Goal: Information Seeking & Learning: Learn about a topic

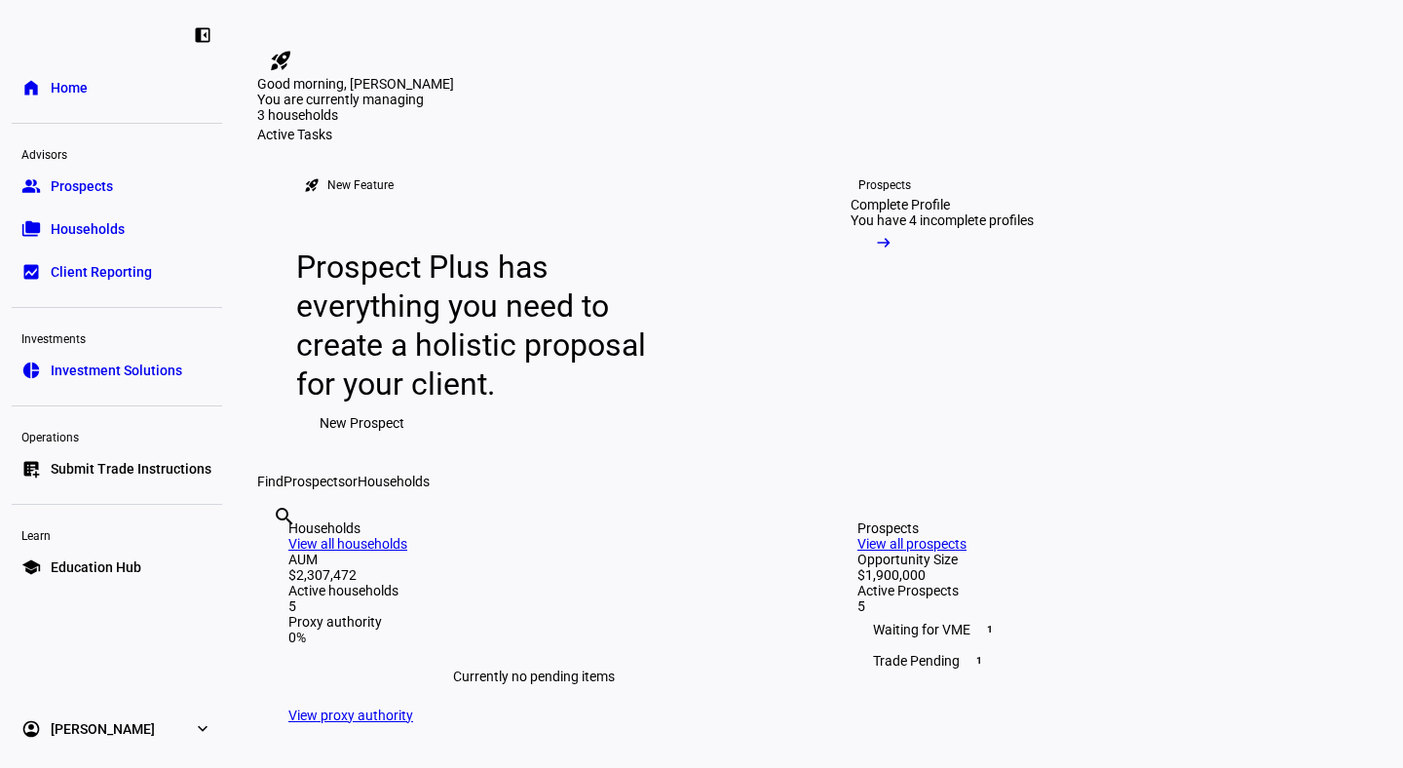
click at [106, 191] on span "Prospects" at bounding box center [82, 185] width 62 height 19
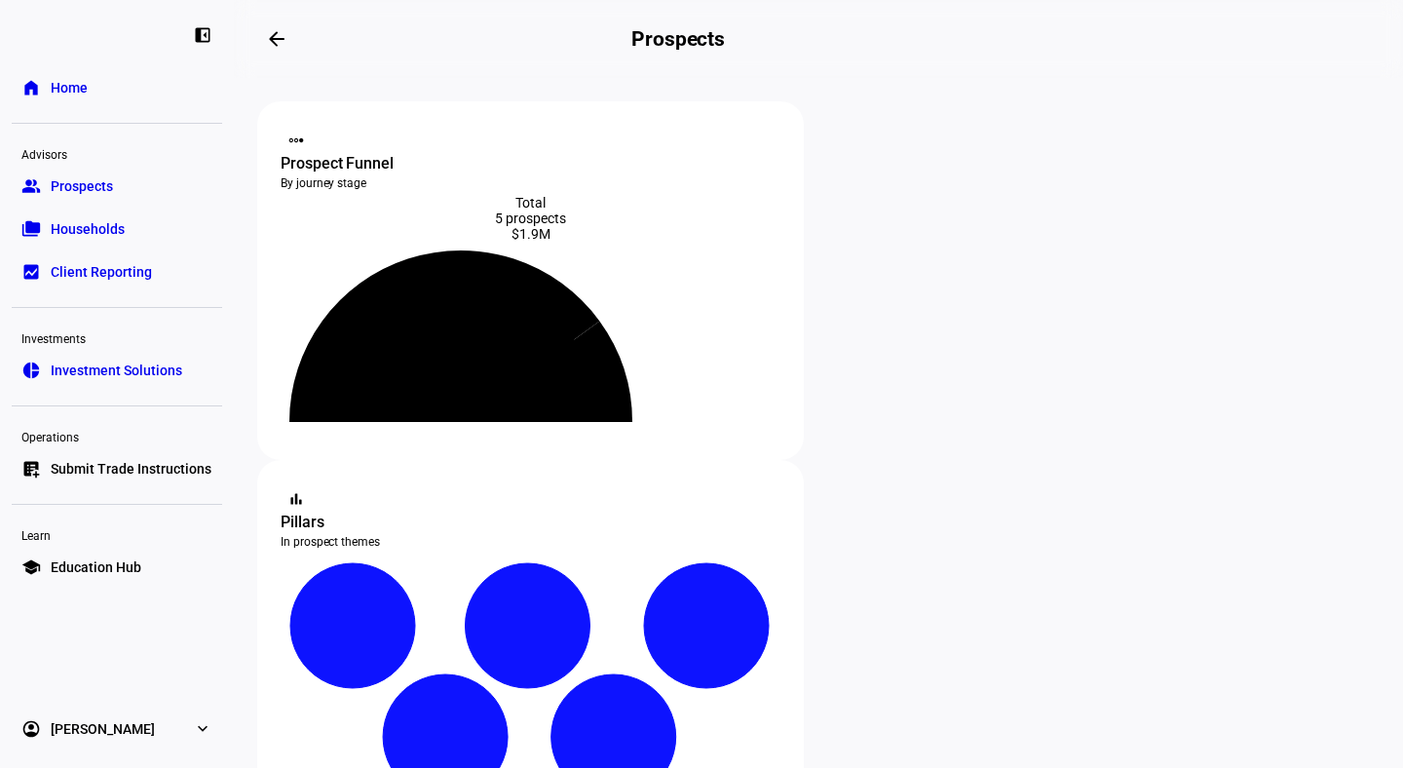
scroll to position [823, 0]
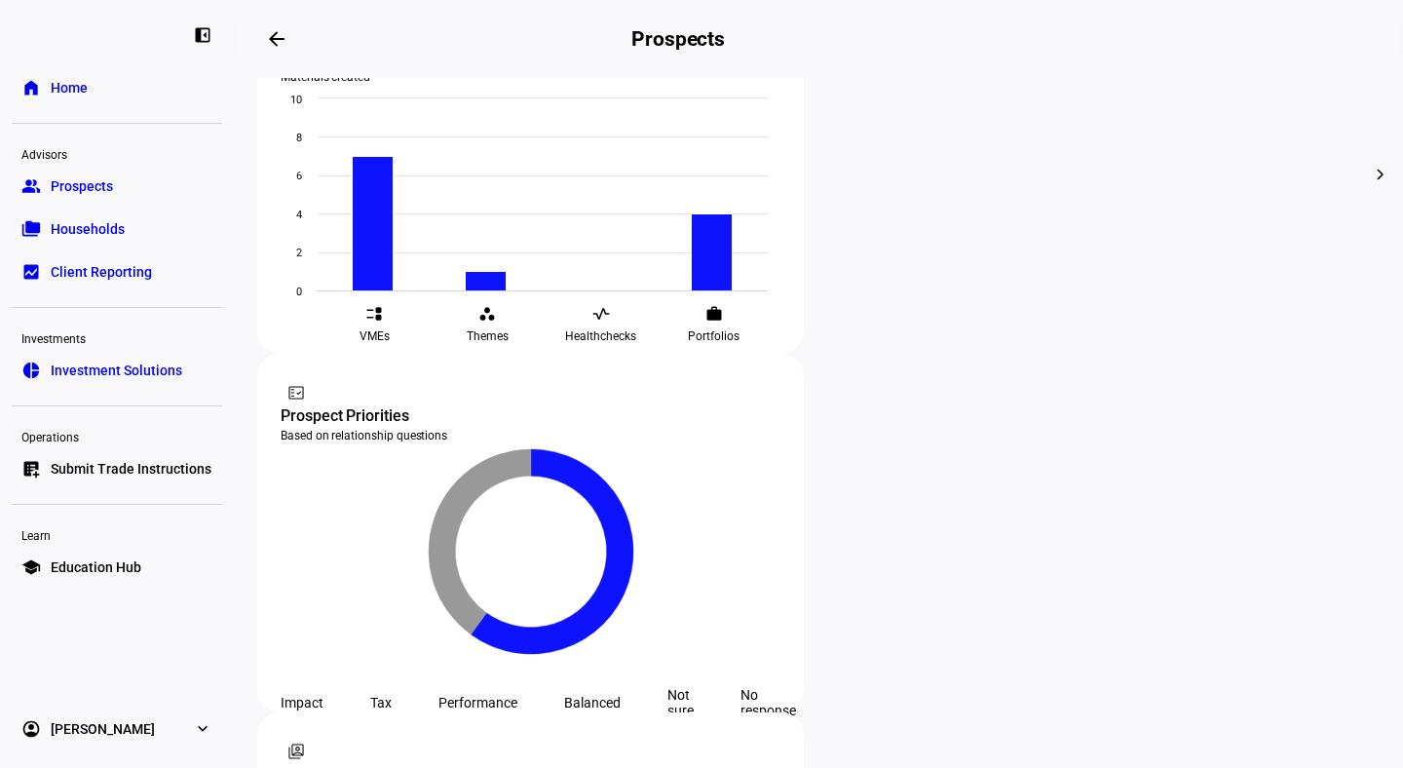
click at [59, 215] on link "folder_copy Households" at bounding box center [117, 228] width 210 height 39
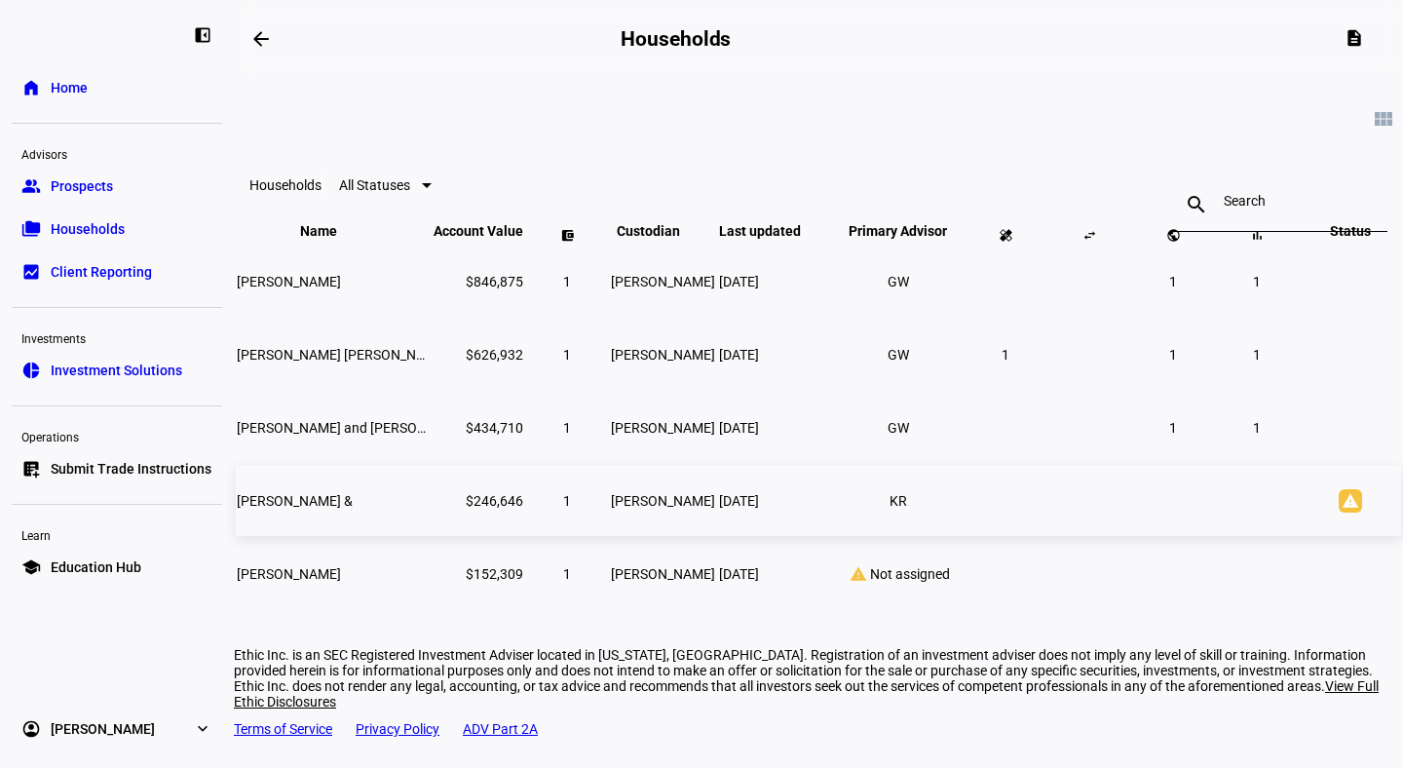
click at [360, 529] on td "[PERSON_NAME] &" at bounding box center [333, 500] width 195 height 71
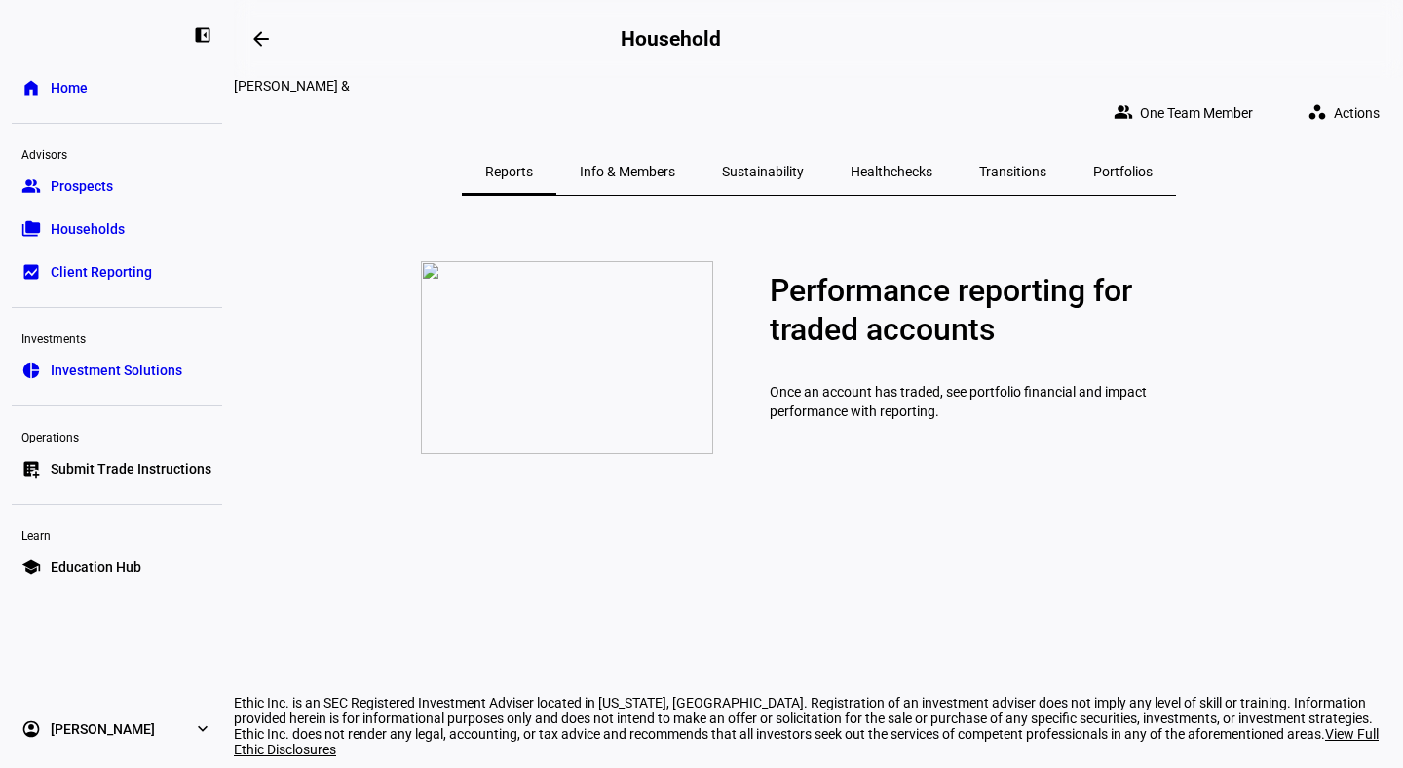
click at [667, 148] on span "Info & Members" at bounding box center [627, 171] width 95 height 47
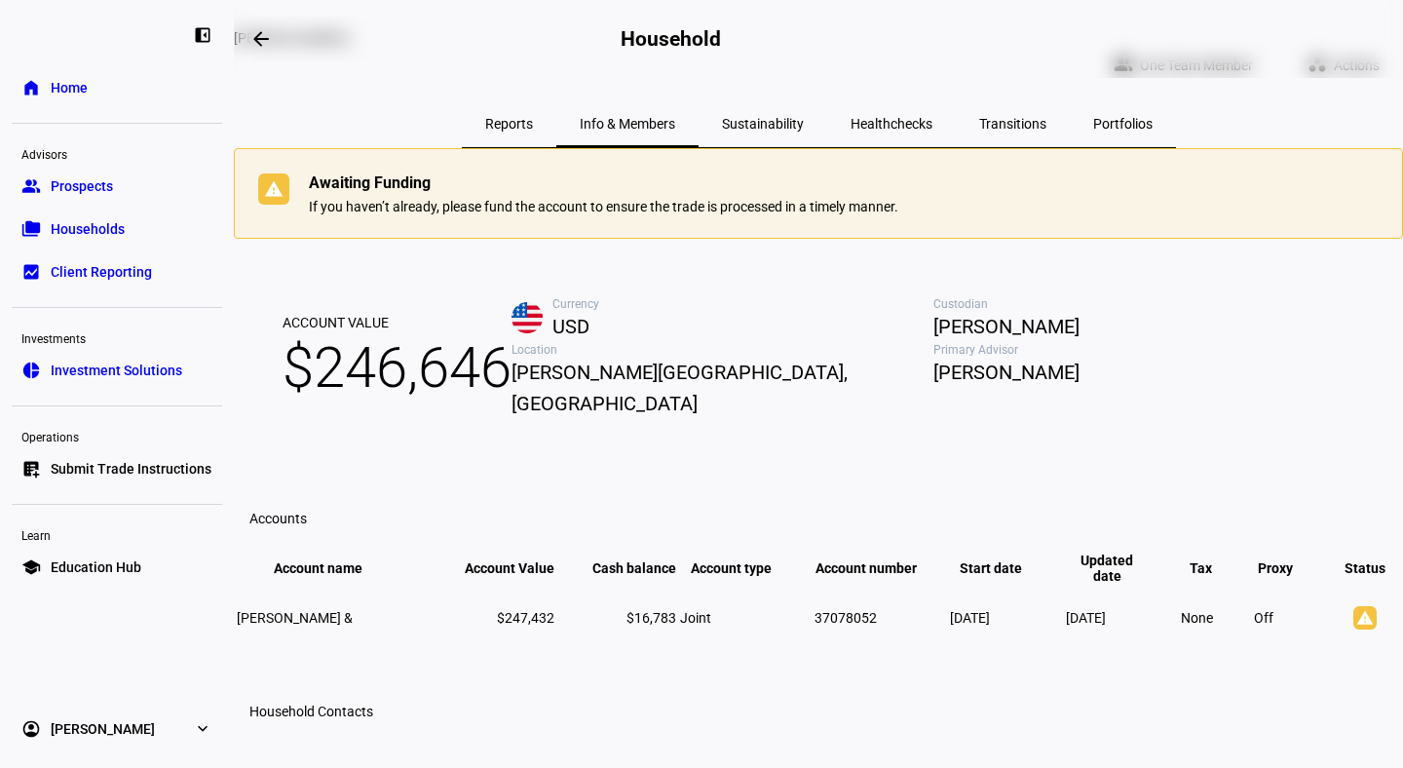
scroll to position [56, 0]
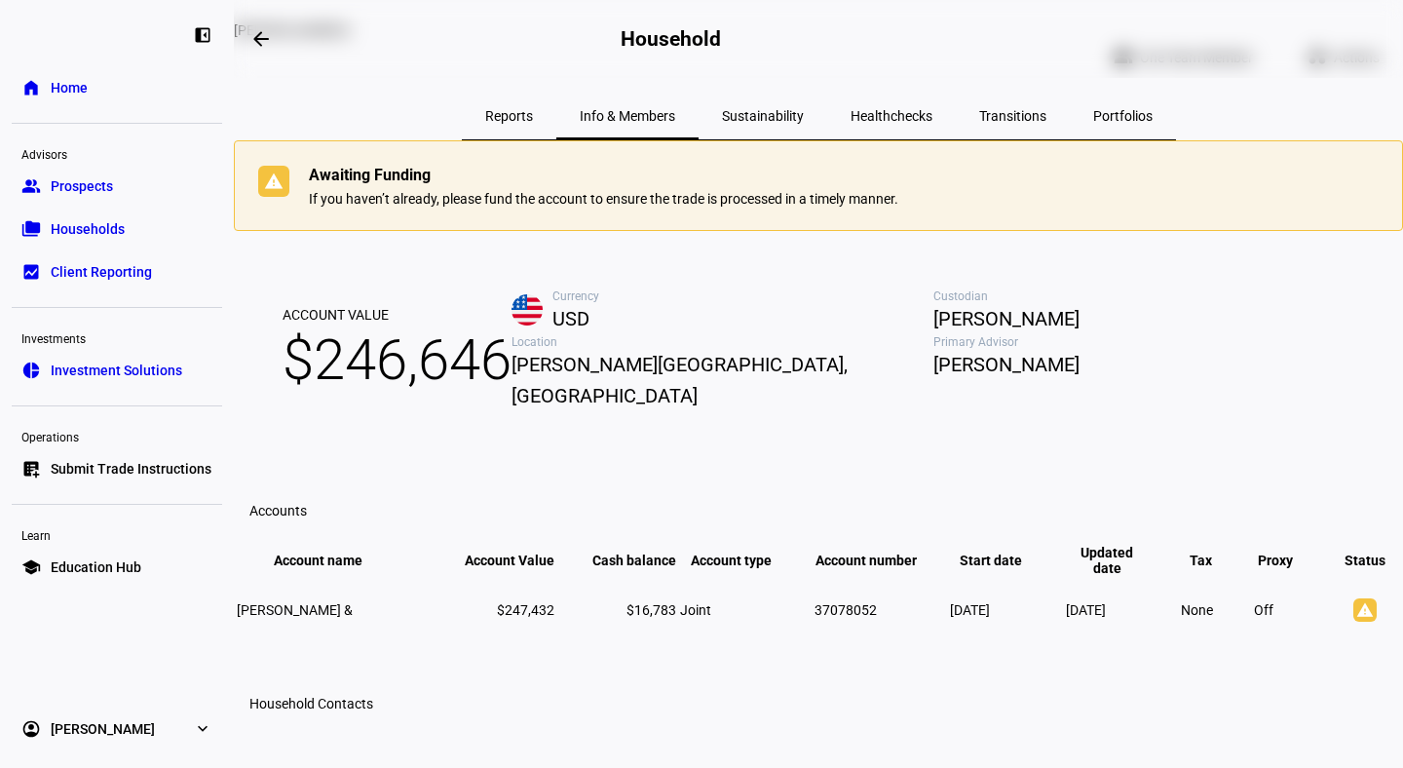
click at [74, 181] on span "Prospects" at bounding box center [82, 185] width 62 height 19
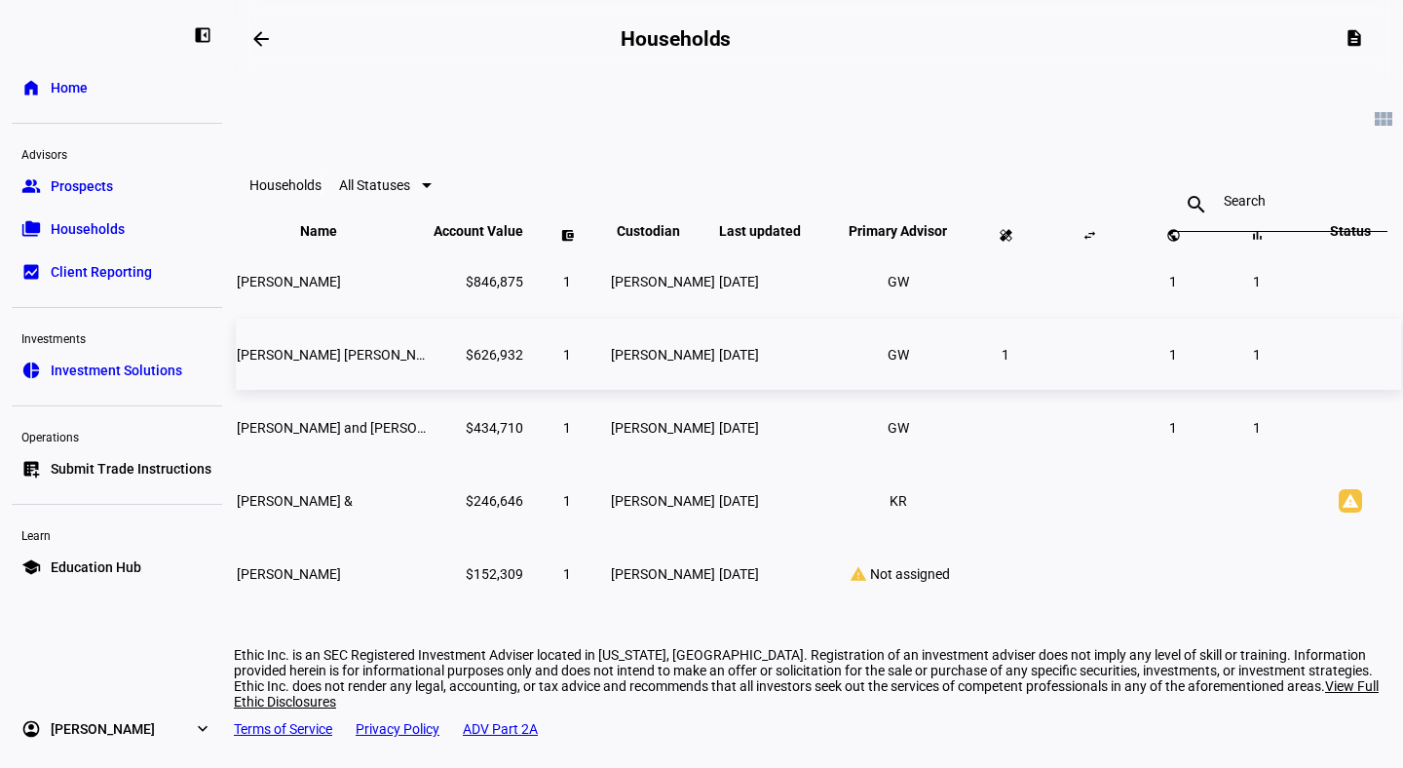
click at [361, 362] on span "[PERSON_NAME] [PERSON_NAME]" at bounding box center [342, 355] width 211 height 16
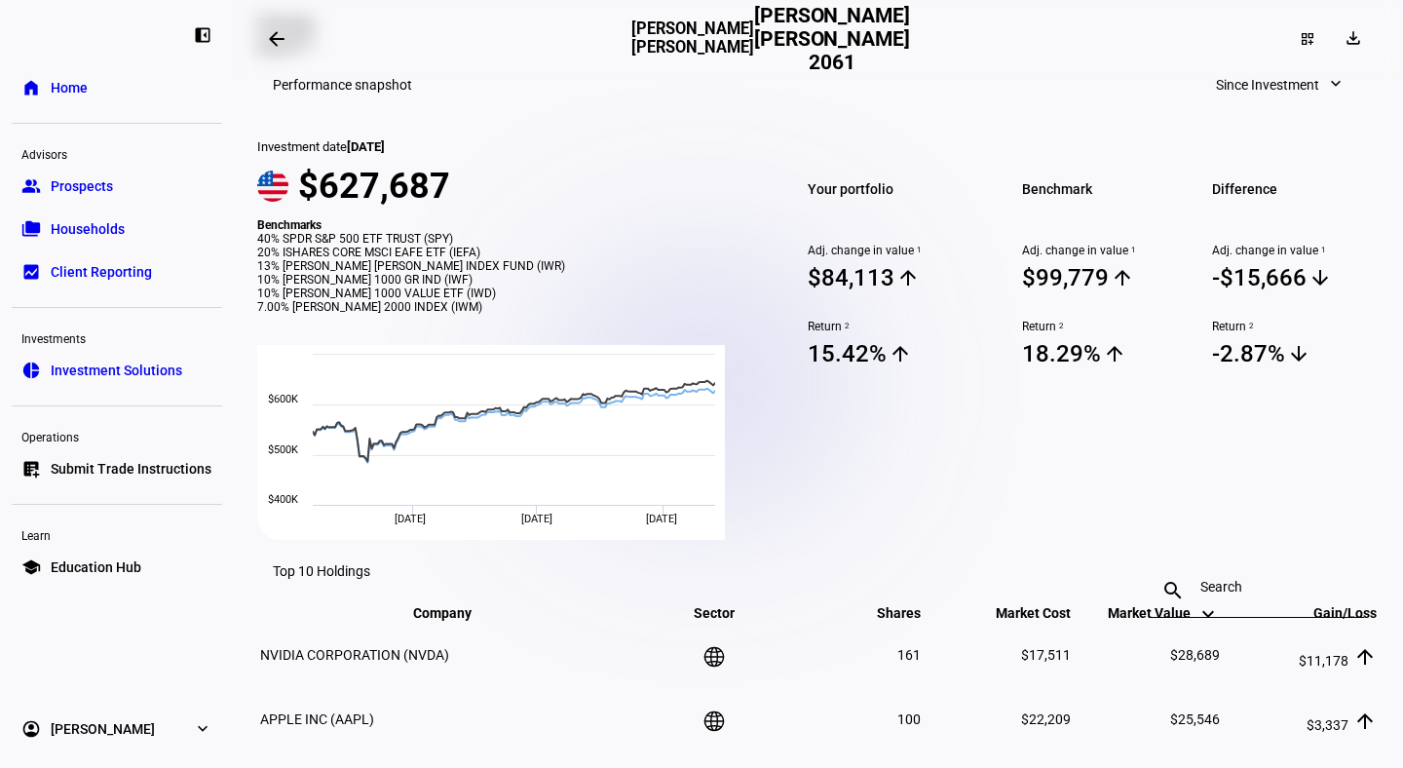
scroll to position [738, 0]
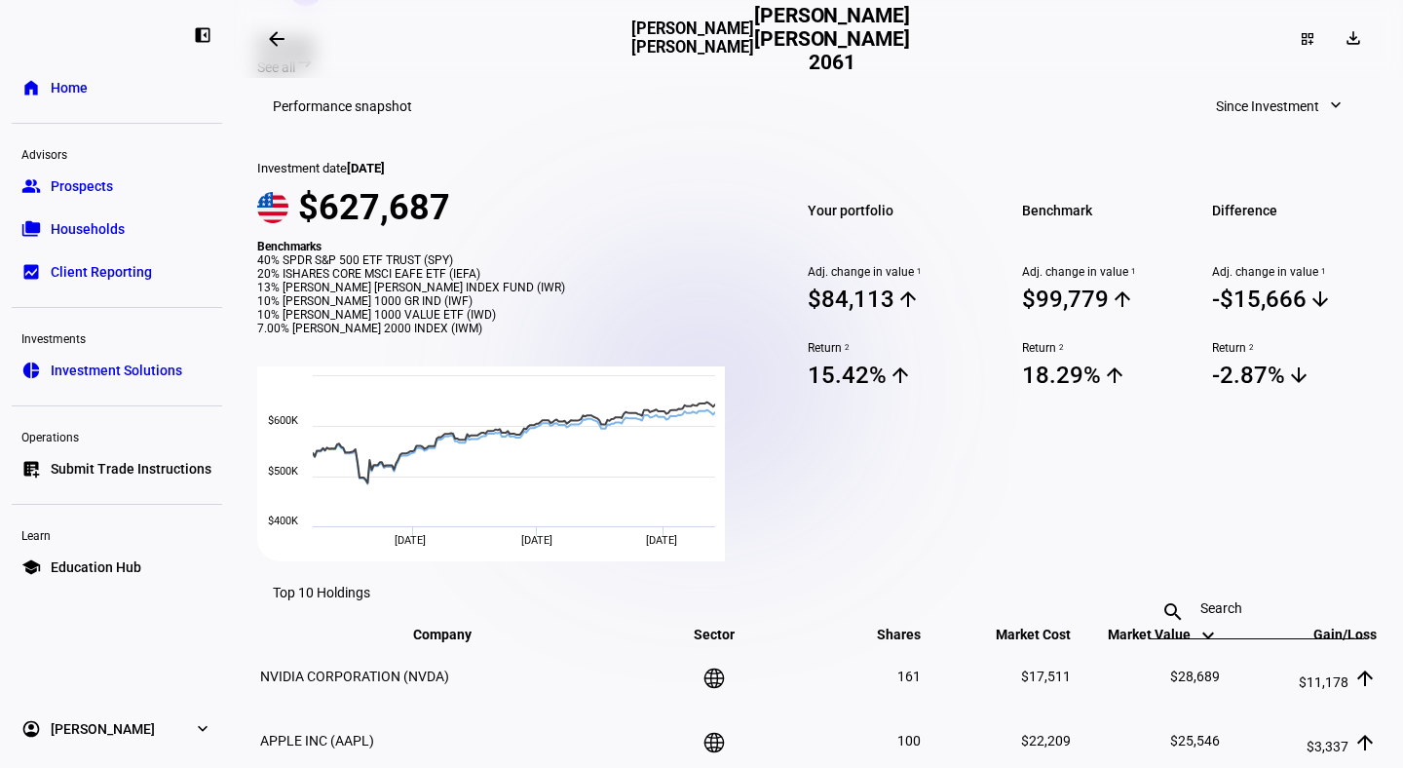
click at [272, 46] on mat-icon "arrow_backwards" at bounding box center [276, 38] width 23 height 23
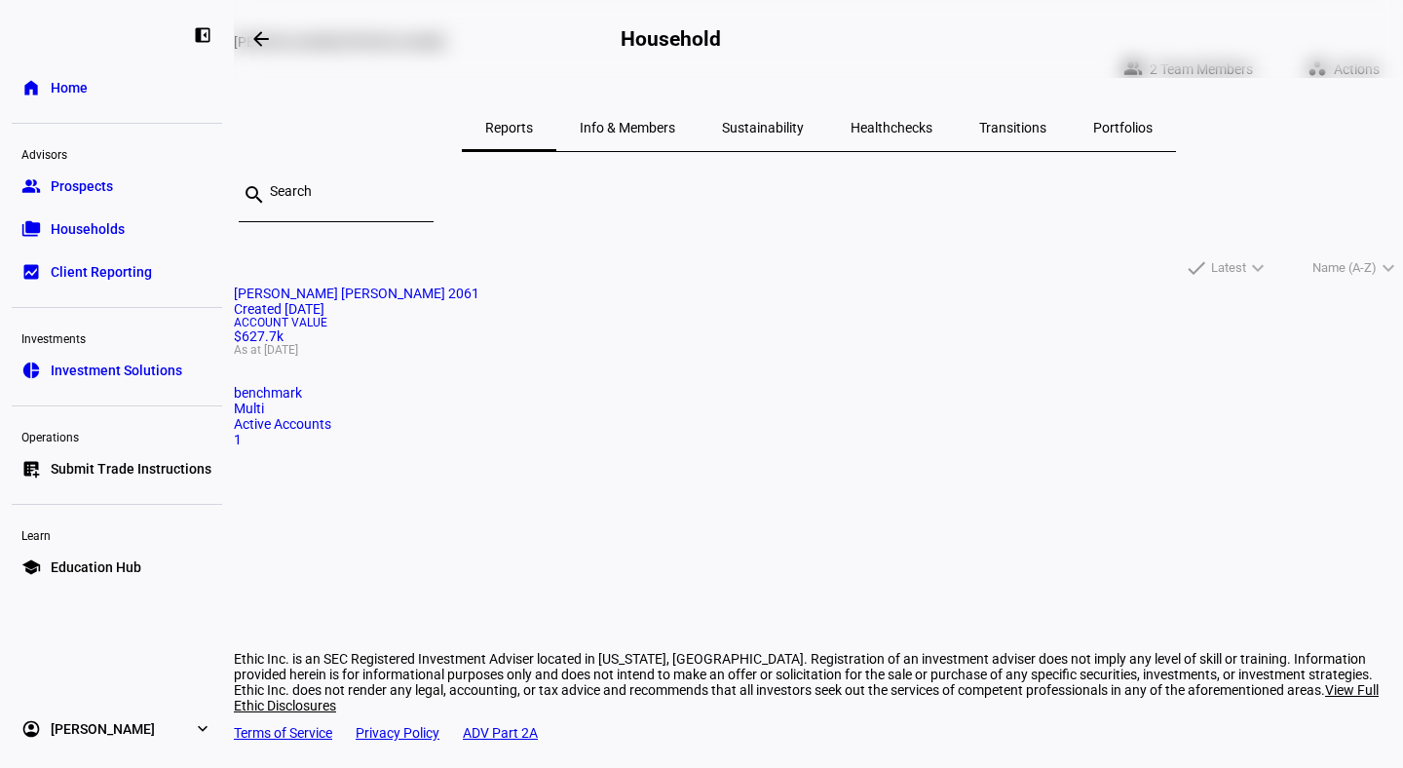
scroll to position [56, 0]
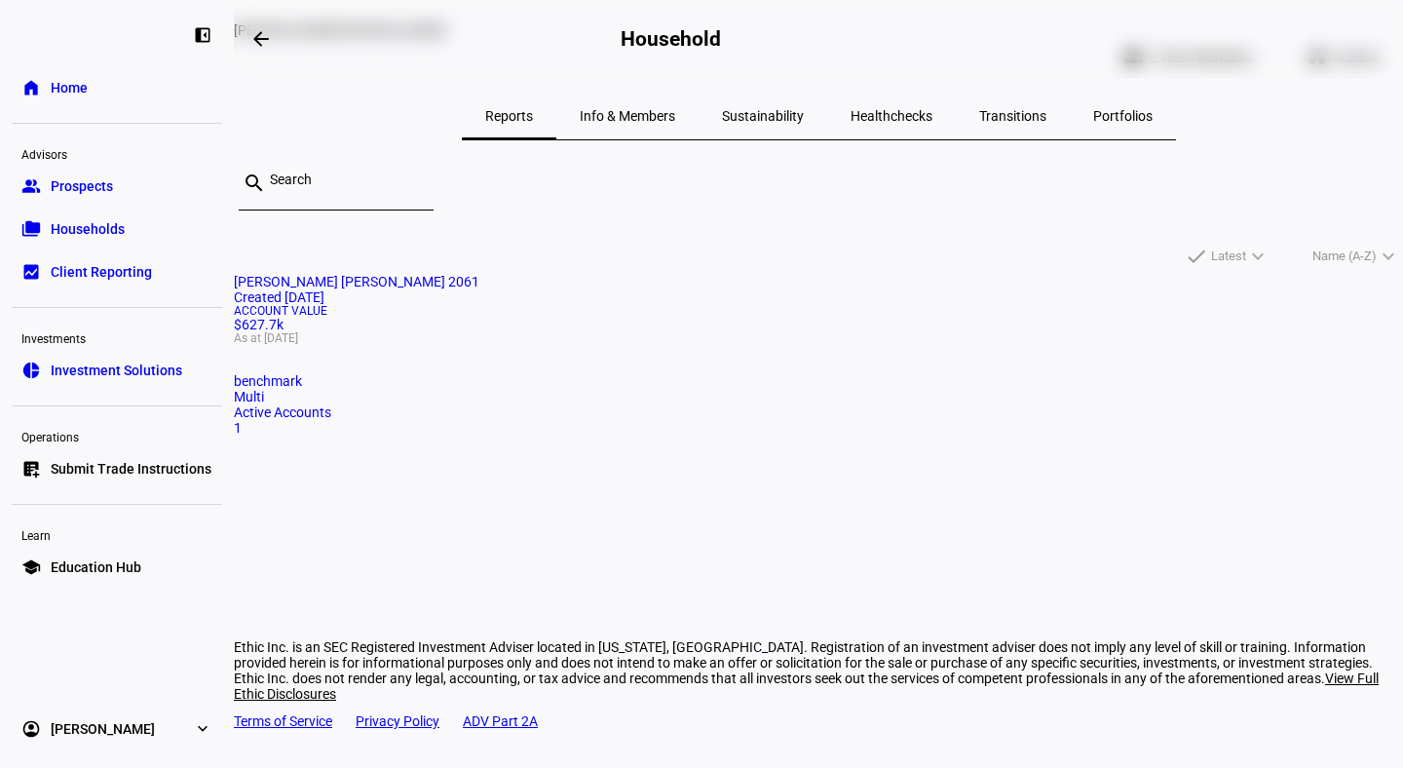
click at [1093, 109] on span "Portfolios" at bounding box center [1122, 116] width 59 height 14
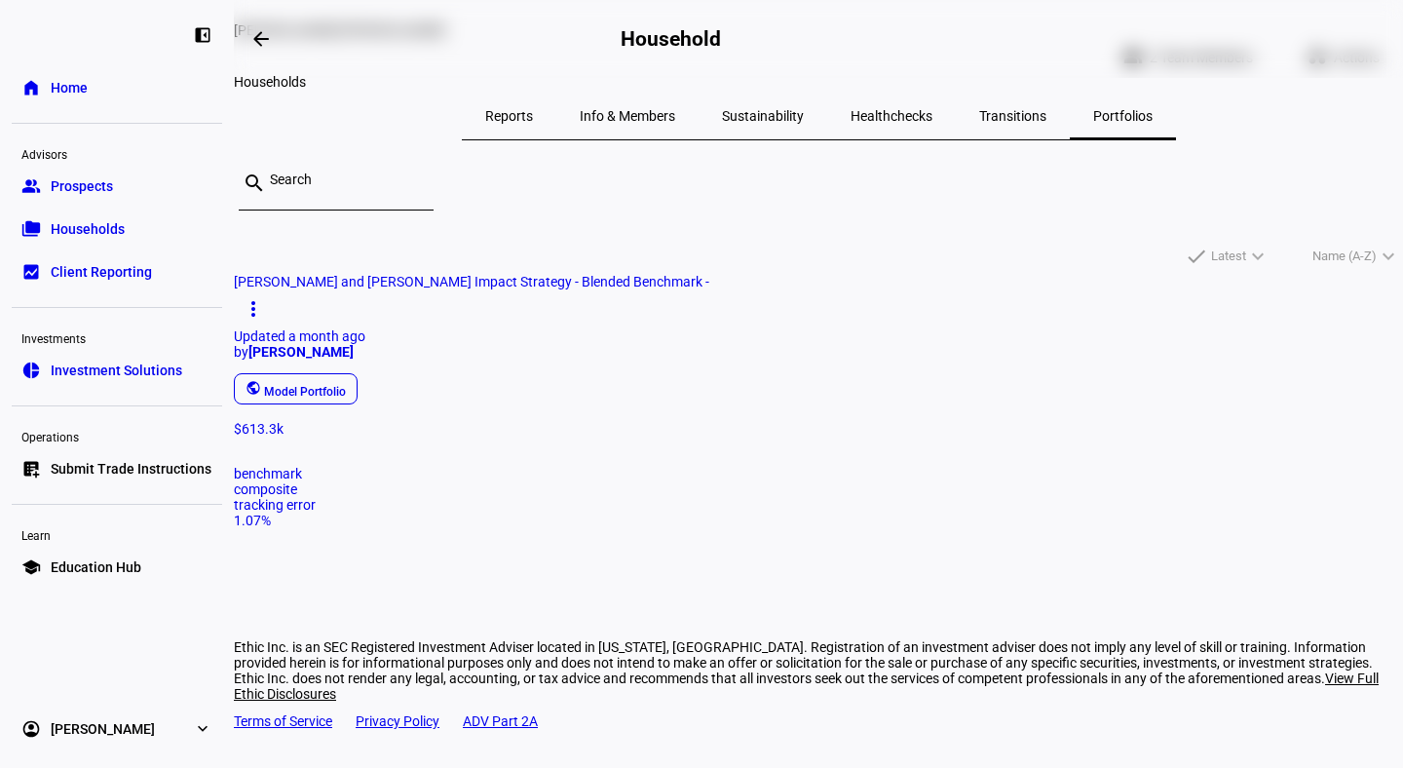
click at [261, 34] on mat-icon "arrow_backwards" at bounding box center [260, 38] width 23 height 23
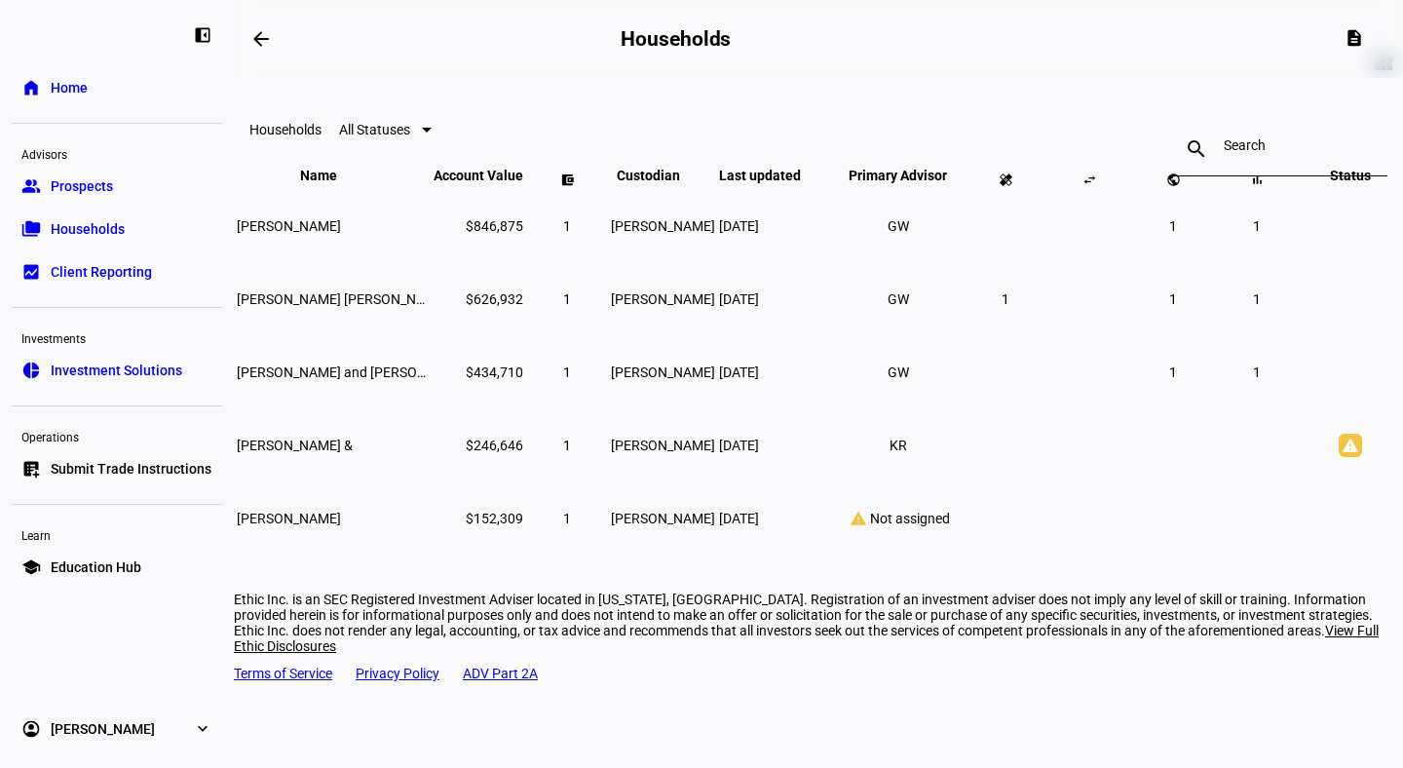
scroll to position [12, 0]
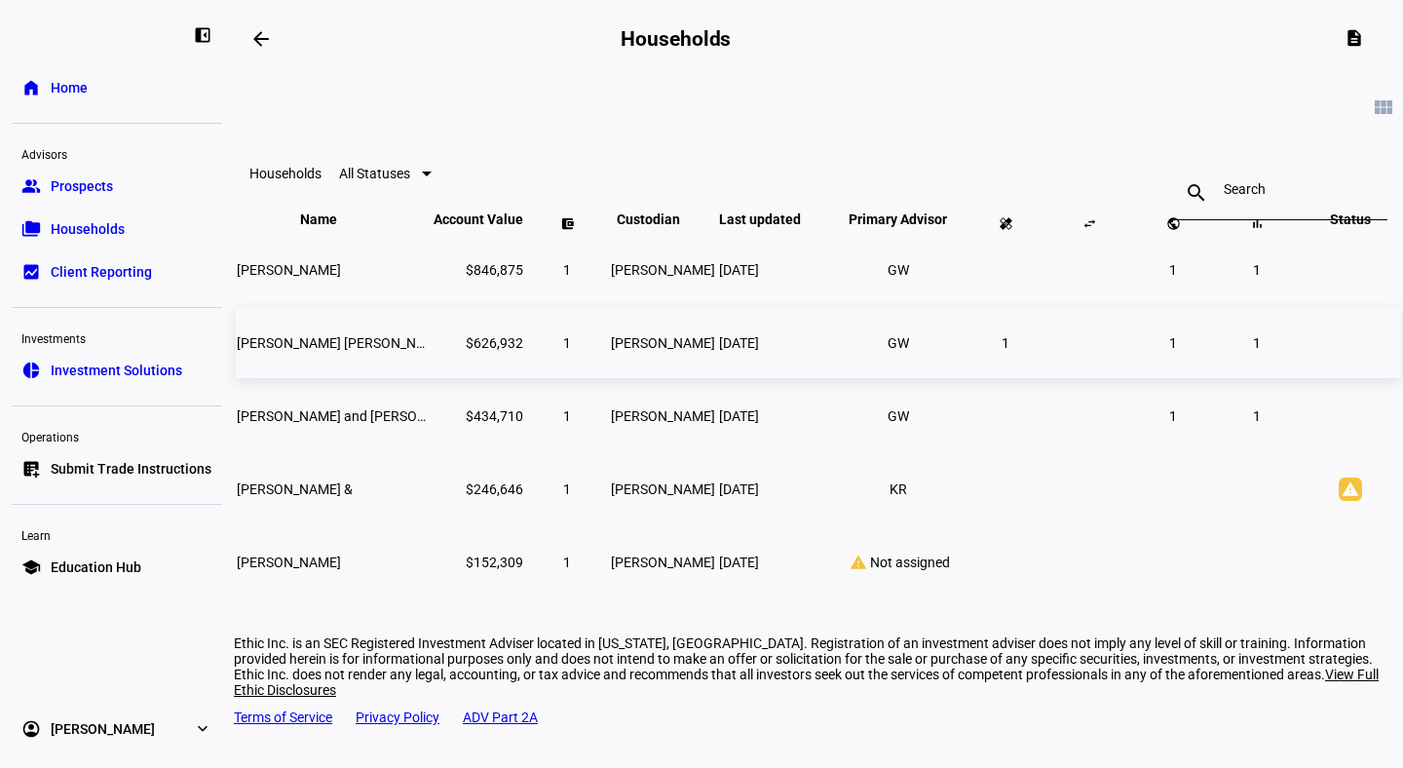
click at [323, 351] on span "[PERSON_NAME] [PERSON_NAME]" at bounding box center [342, 343] width 211 height 16
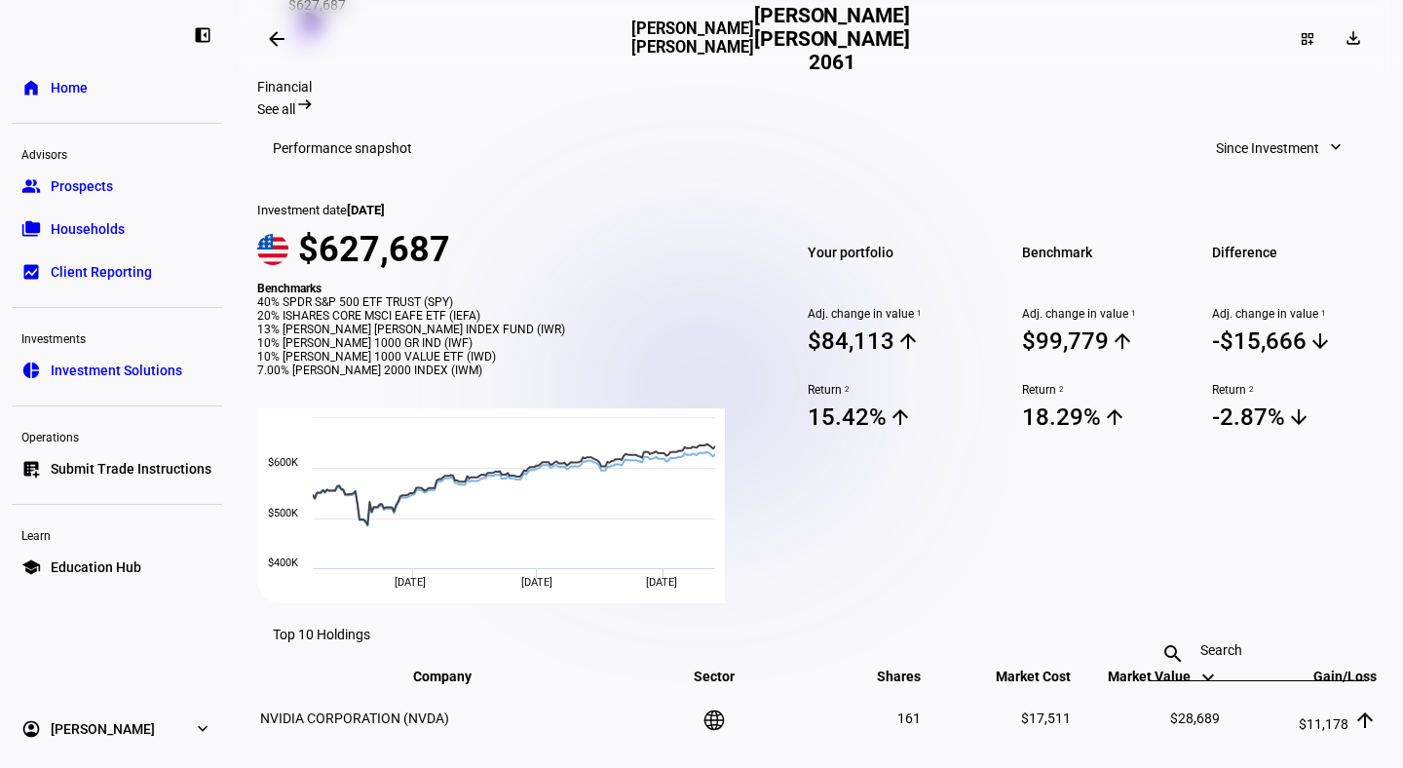
scroll to position [727, 0]
